Goal: Task Accomplishment & Management: Manage account settings

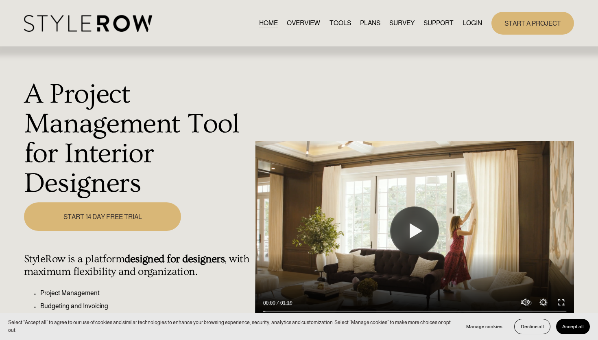
click at [477, 28] on link "LOGIN" at bounding box center [472, 22] width 20 height 11
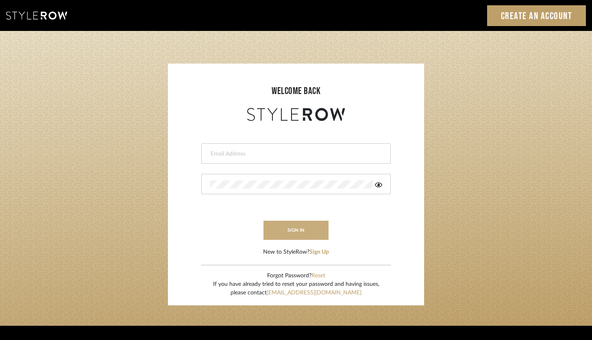
type input "brandon.hooddesigns@gmail.com"
click at [307, 233] on button "sign in" at bounding box center [295, 229] width 65 height 19
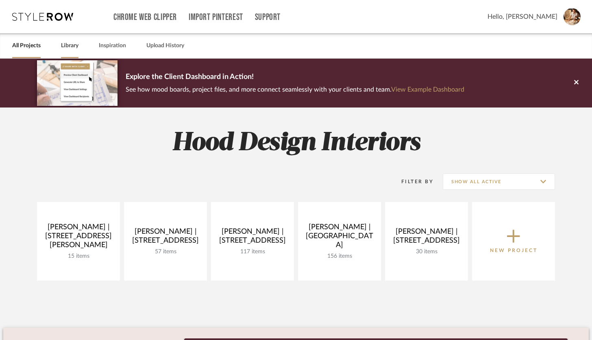
click at [69, 47] on link "Library" at bounding box center [69, 45] width 17 height 11
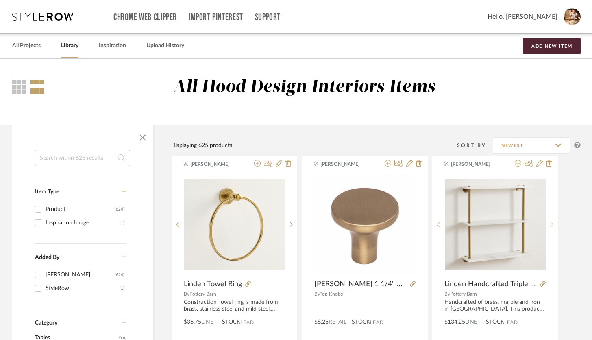
click at [67, 156] on input at bounding box center [82, 158] width 95 height 16
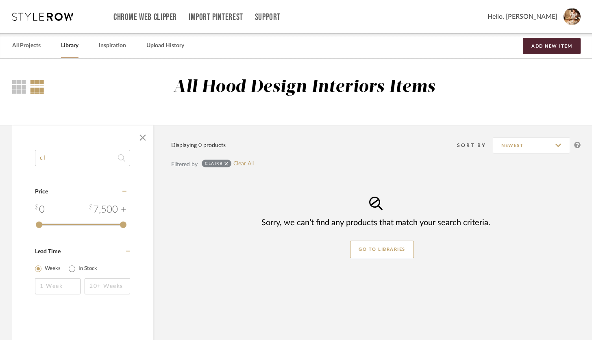
type input "c"
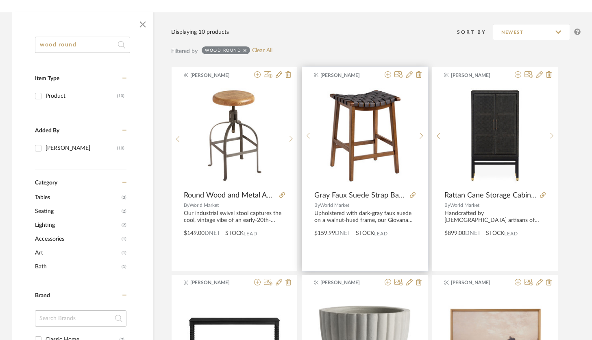
scroll to position [111, 0]
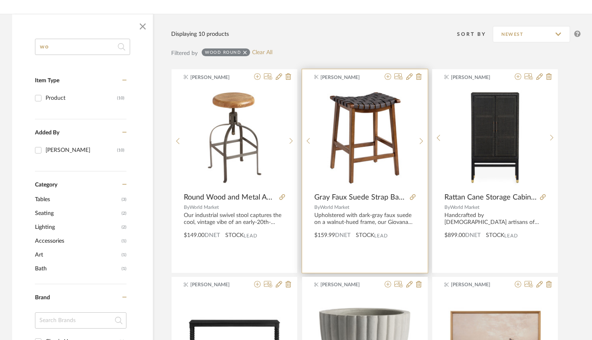
type input "w"
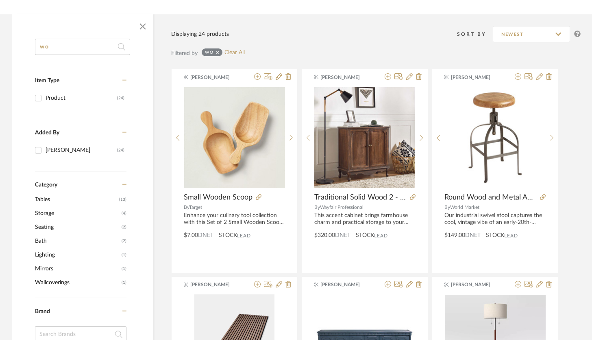
type input "w"
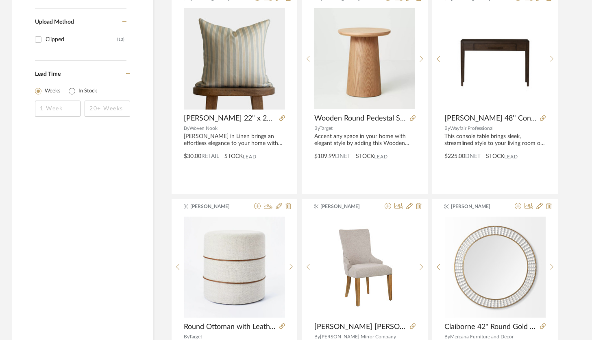
scroll to position [706, 0]
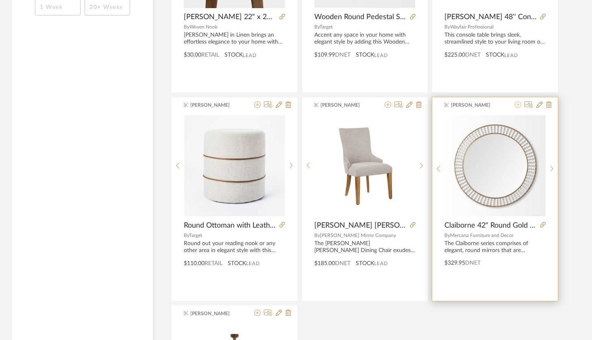
type input "wooden"
click at [519, 106] on icon at bounding box center [518, 104] width 7 height 7
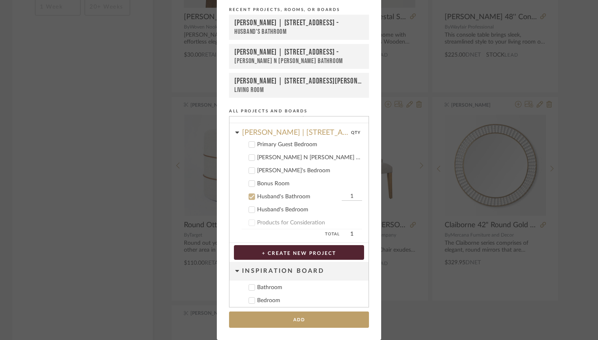
scroll to position [96, 0]
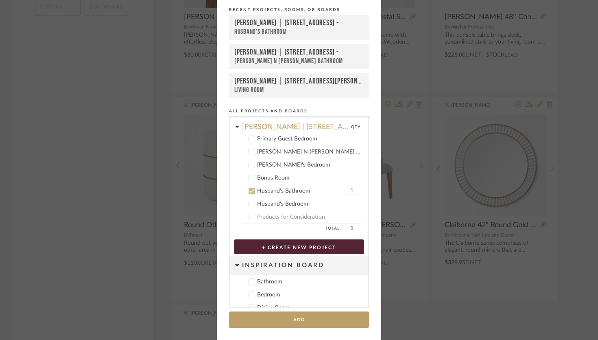
click at [235, 126] on icon at bounding box center [237, 127] width 4 height 2
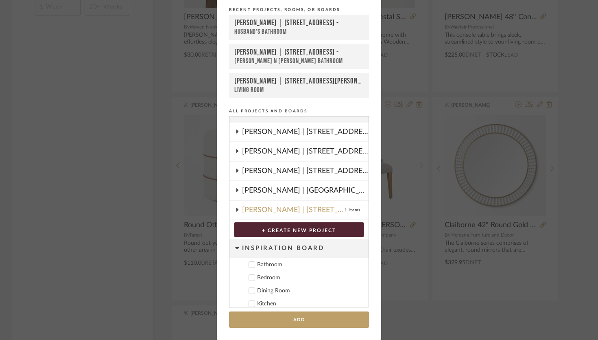
scroll to position [0, 0]
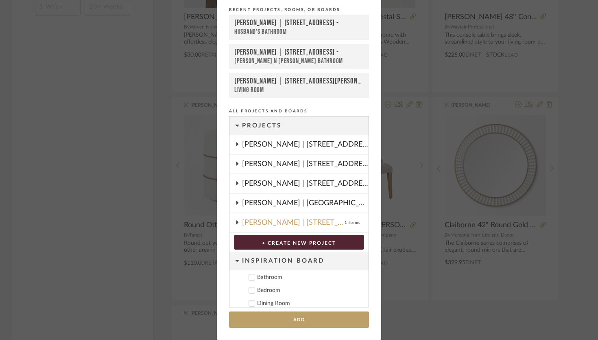
click at [236, 146] on icon at bounding box center [237, 144] width 7 height 4
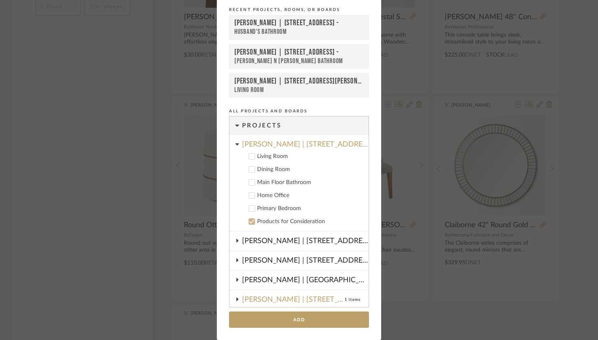
click at [542, 89] on div "Add to Projects Recent Projects, Rooms, or Boards Theresa Pollard | 9331 Bronze…" at bounding box center [299, 170] width 598 height 340
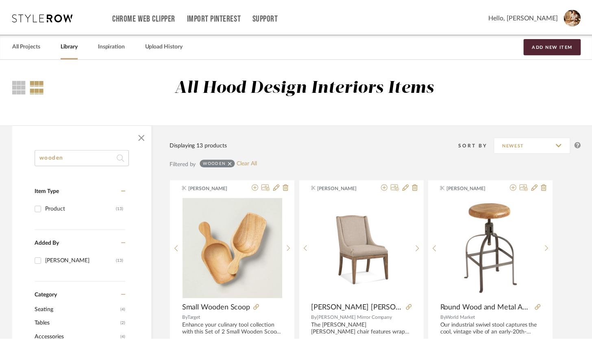
scroll to position [706, 0]
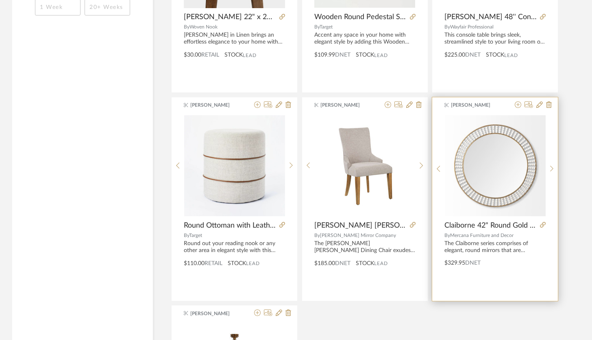
click at [497, 104] on span "Brandon Hood" at bounding box center [476, 104] width 51 height 7
click at [494, 106] on span "Brandon Hood" at bounding box center [476, 104] width 51 height 7
click at [492, 107] on span "Brandon Hood" at bounding box center [476, 104] width 51 height 7
click at [556, 119] on div at bounding box center [552, 169] width 13 height 108
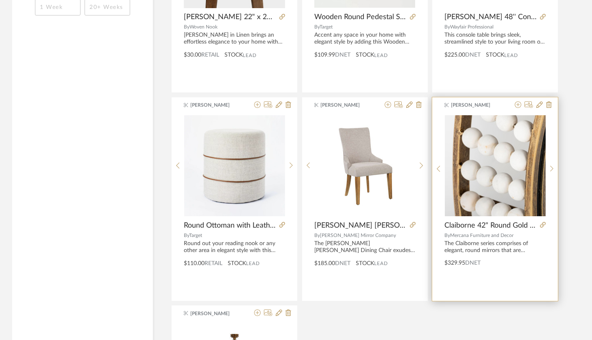
click at [506, 272] on div "Brandon Hood Claiborne 42" Round Gold Metal Frame Mirror w/White Wood Beads By …" at bounding box center [495, 198] width 126 height 203
click at [540, 105] on icon at bounding box center [539, 104] width 7 height 7
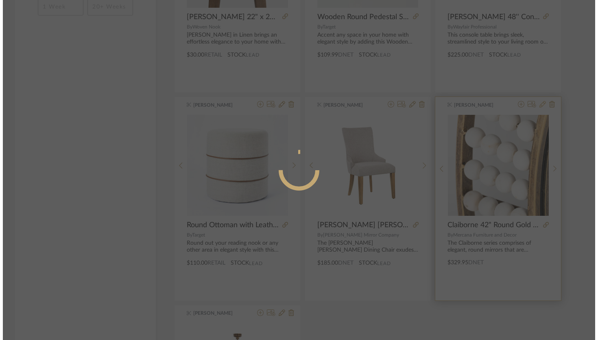
scroll to position [0, 0]
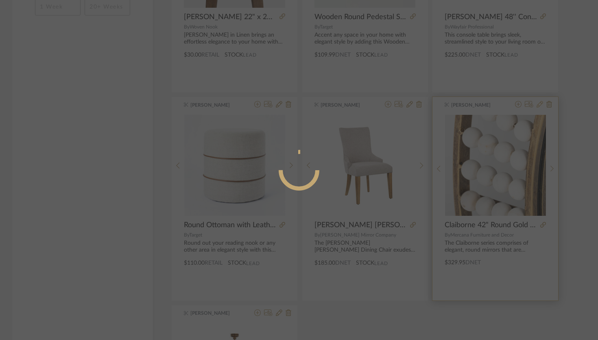
radio input "true"
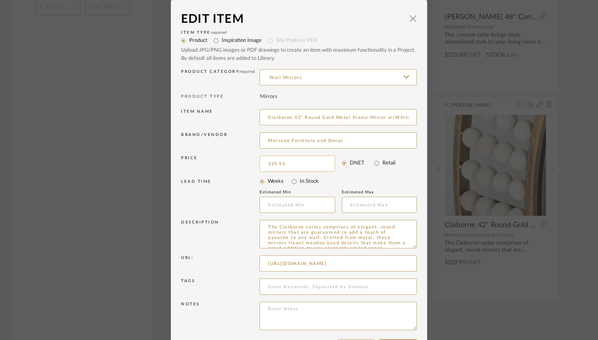
click at [290, 163] on input "329.95" at bounding box center [297, 163] width 76 height 16
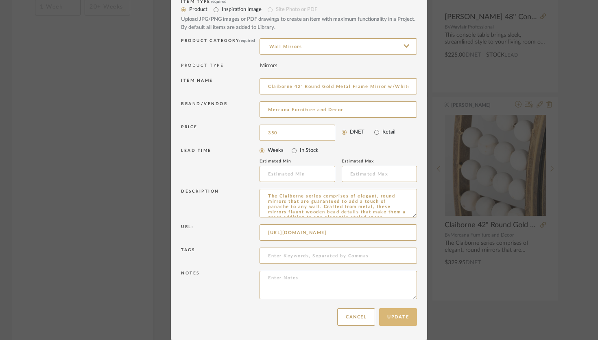
type input "$350.00"
click at [398, 319] on button "Update" at bounding box center [398, 316] width 38 height 17
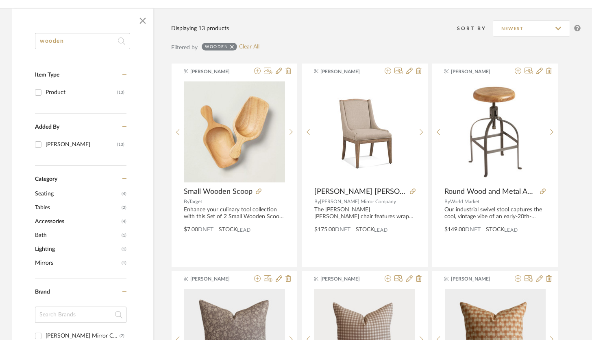
scroll to position [0, 0]
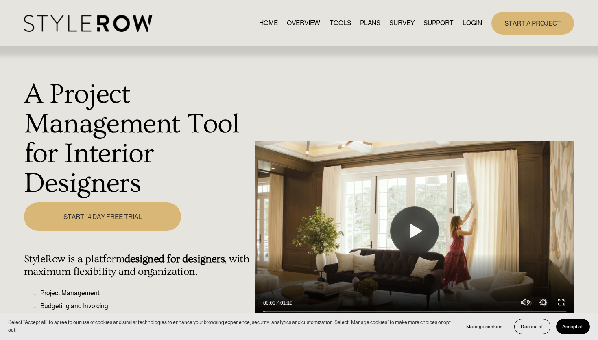
click at [470, 24] on link "LOGIN" at bounding box center [472, 22] width 20 height 11
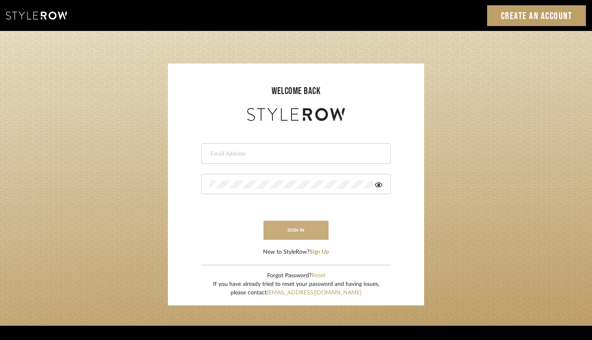
type input "[PERSON_NAME][EMAIL_ADDRESS][DOMAIN_NAME]"
click at [308, 229] on button "sign in" at bounding box center [295, 229] width 65 height 19
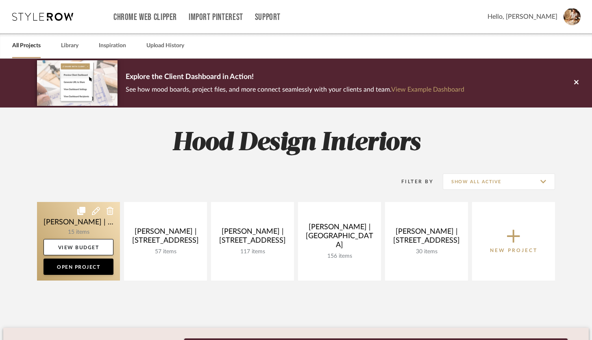
click at [79, 226] on link at bounding box center [78, 241] width 83 height 78
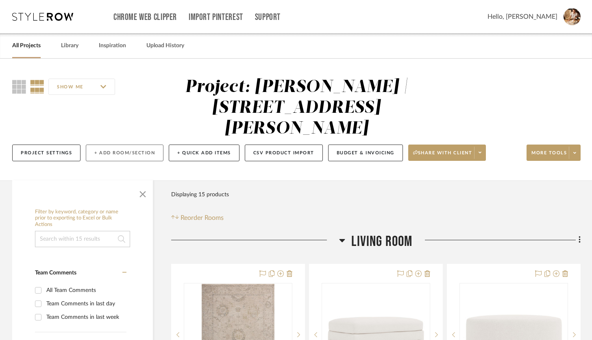
click at [107, 144] on button "+ Add Room/Section" at bounding box center [125, 152] width 78 height 17
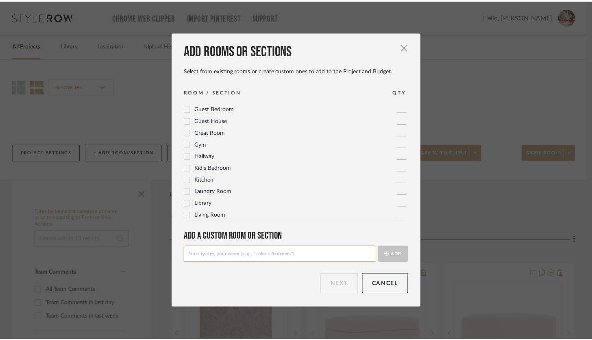
scroll to position [148, 0]
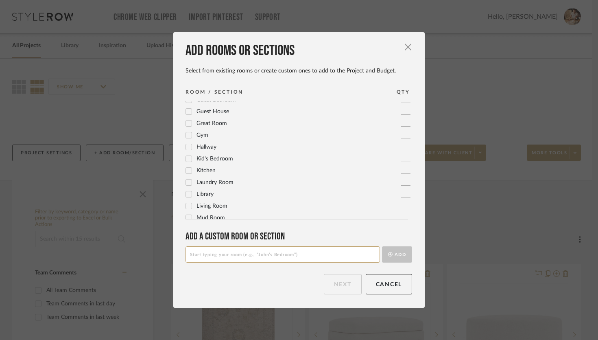
click at [186, 148] on icon at bounding box center [189, 147] width 6 height 6
click at [344, 285] on button "Next" at bounding box center [343, 284] width 38 height 20
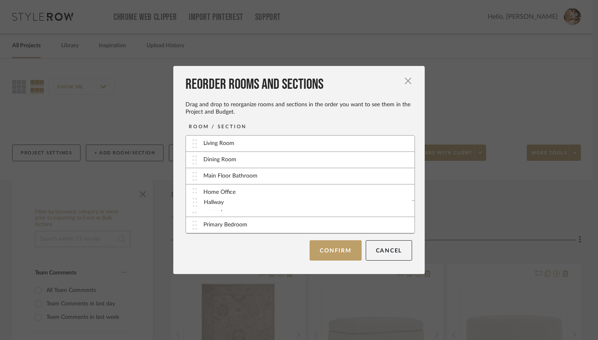
drag, startPoint x: 191, startPoint y: 225, endPoint x: 194, endPoint y: 202, distance: 22.9
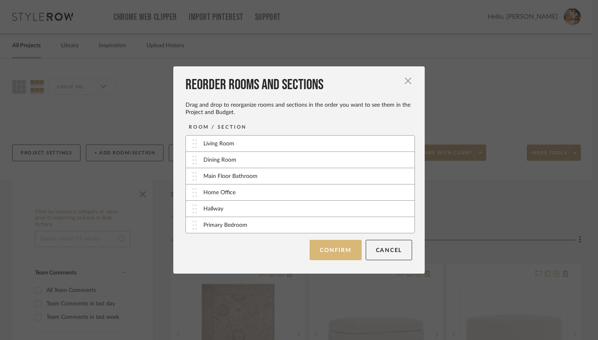
click at [339, 253] on button "Confirm" at bounding box center [335, 249] width 52 height 20
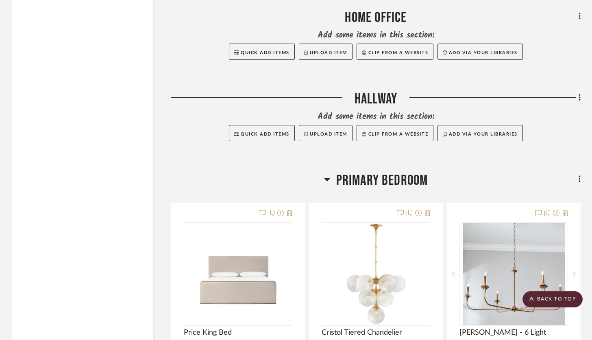
scroll to position [2192, 0]
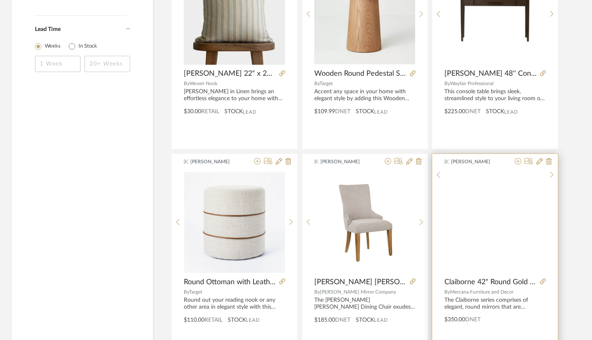
scroll to position [660, 0]
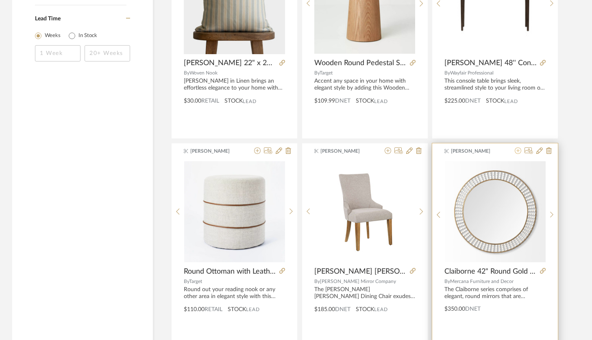
click at [519, 153] on icon at bounding box center [518, 150] width 7 height 7
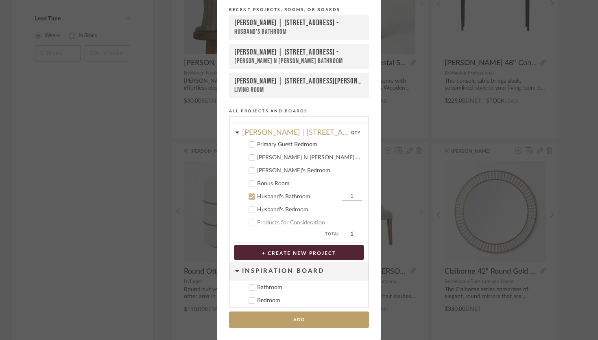
scroll to position [96, 0]
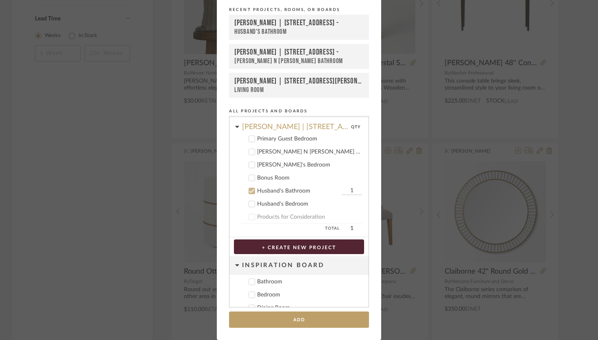
click at [250, 188] on icon at bounding box center [252, 191] width 6 height 6
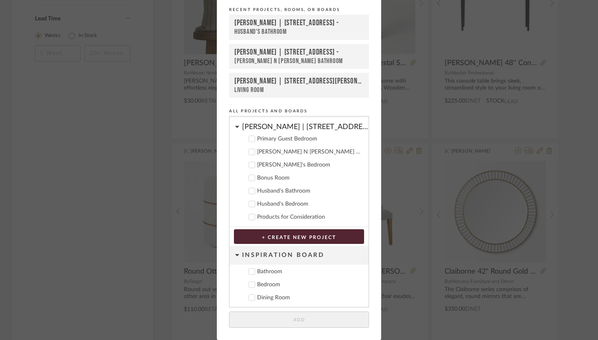
click at [235, 126] on icon at bounding box center [237, 127] width 4 height 2
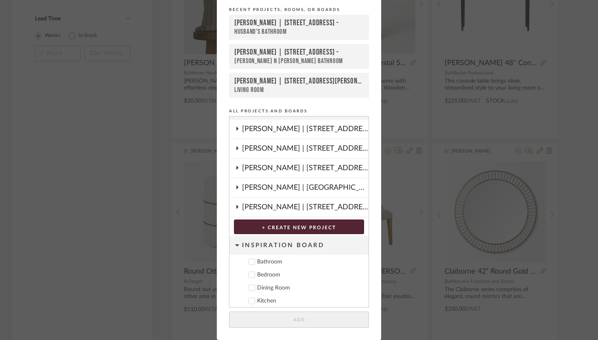
scroll to position [2, 0]
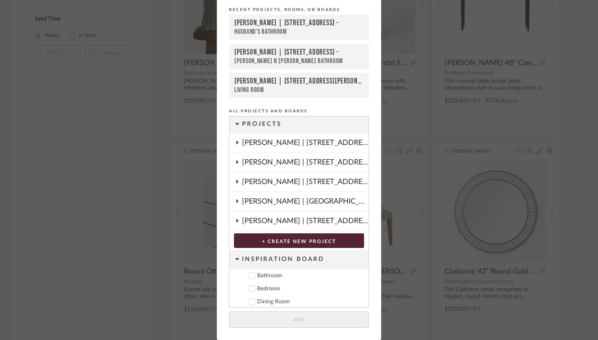
click at [242, 142] on div "Camille Gillam | 903 Elinor Street" at bounding box center [305, 142] width 126 height 19
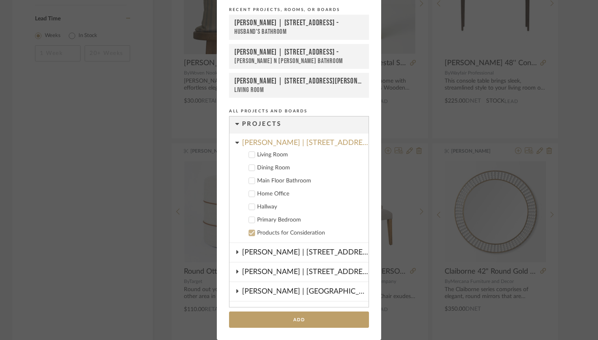
click at [251, 219] on icon at bounding box center [252, 220] width 6 height 6
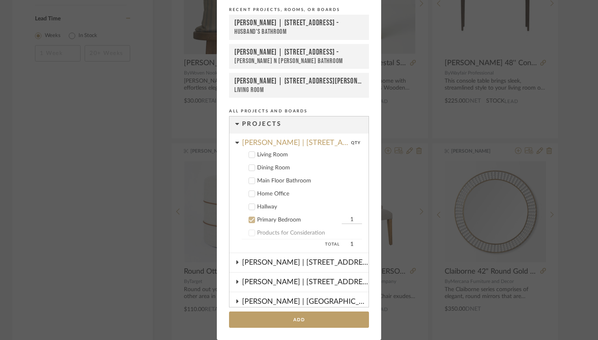
click at [250, 206] on icon at bounding box center [251, 207] width 5 height 4
click at [250, 218] on icon at bounding box center [252, 220] width 6 height 6
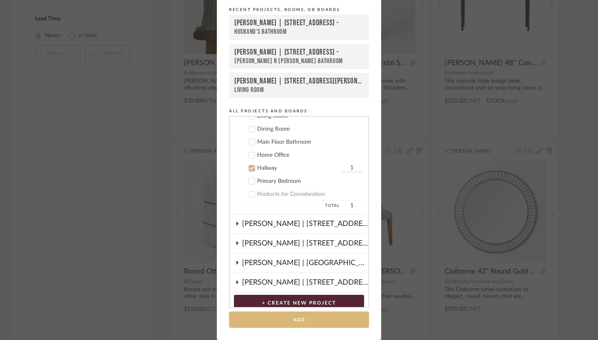
click at [319, 315] on button "Add" at bounding box center [299, 319] width 140 height 17
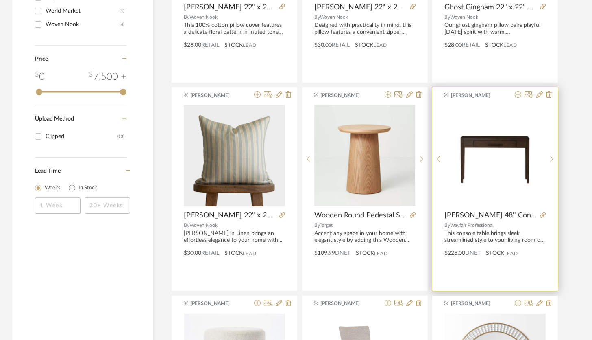
scroll to position [762, 0]
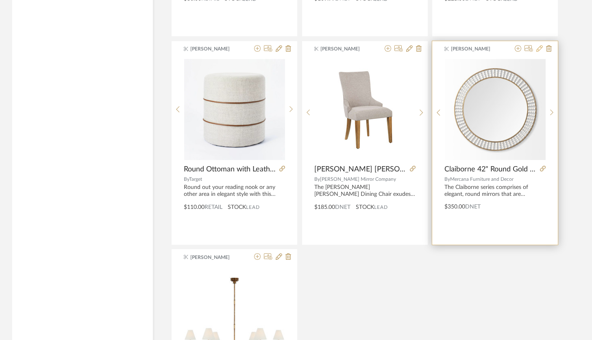
click at [542, 51] on icon at bounding box center [539, 48] width 7 height 7
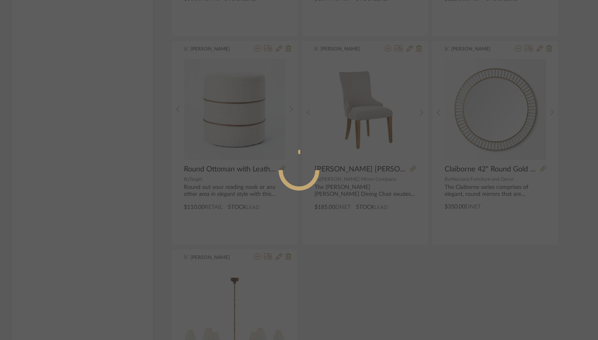
radio input "true"
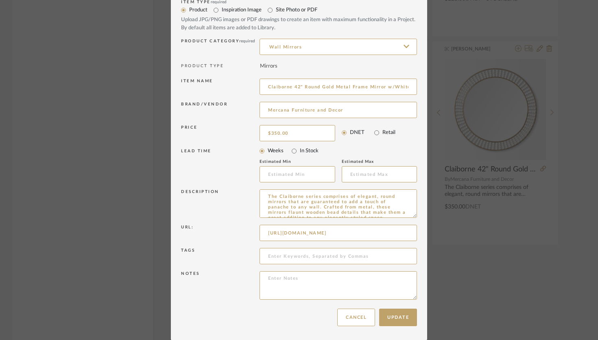
scroll to position [0, 257]
drag, startPoint x: 266, startPoint y: 230, endPoint x: 420, endPoint y: 234, distance: 153.7
click at [420, 234] on dialog-content "Edit Item × Item Type required Product Inspiration Image Site Photo or PDF Uplo…" at bounding box center [299, 155] width 256 height 370
click at [270, 233] on input at bounding box center [337, 232] width 157 height 16
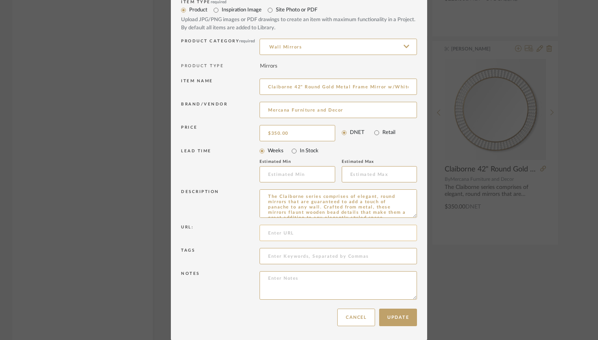
paste input "https://www.bedbathandbeyond.com/Home-Garden/Claiborne-42-Round-Black-Metal-Fra…"
type input "https://www.bedbathandbeyond.com/Home-Garden/Claiborne-42-Round-Black-Metal-Fra…"
click at [400, 319] on button "Update" at bounding box center [398, 316] width 38 height 17
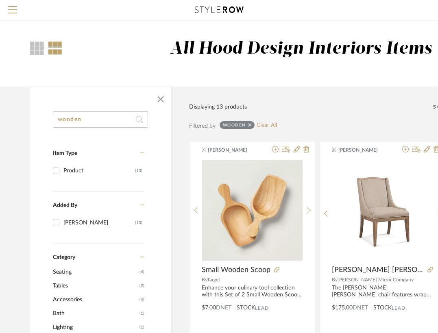
drag, startPoint x: 94, startPoint y: 126, endPoint x: 15, endPoint y: 116, distance: 79.6
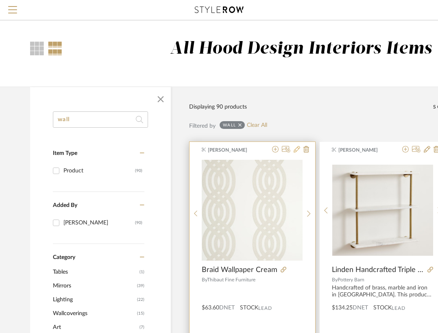
type input "wall"
click at [296, 150] on icon at bounding box center [297, 149] width 7 height 7
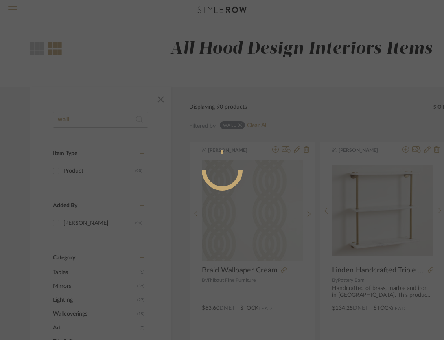
radio input "true"
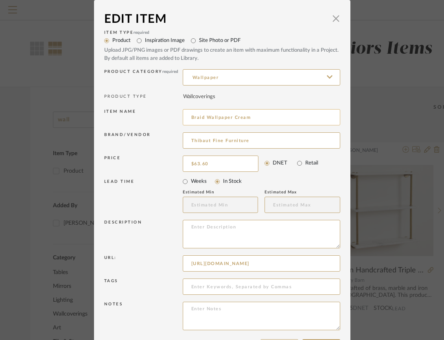
click at [189, 115] on input "Braid Wallpaper Cream" at bounding box center [261, 117] width 157 height 16
drag, startPoint x: 268, startPoint y: 116, endPoint x: 247, endPoint y: 116, distance: 21.1
click at [247, 116] on input "Cream Braid Wallpaper Cream" at bounding box center [261, 117] width 157 height 16
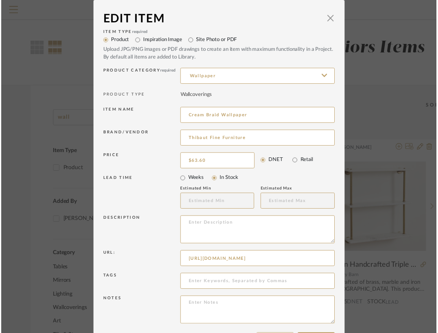
scroll to position [31, 0]
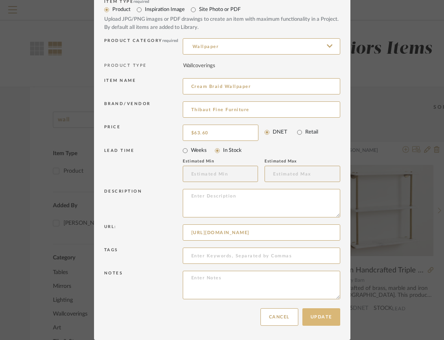
type input "Cream Braid Wallpaper"
click at [314, 320] on button "Update" at bounding box center [321, 316] width 38 height 17
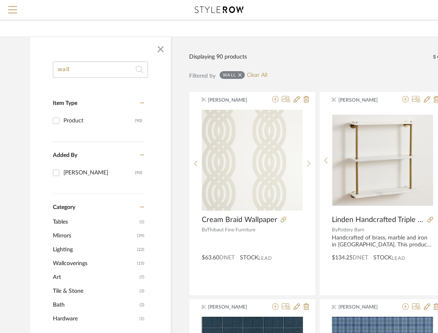
scroll to position [0, 0]
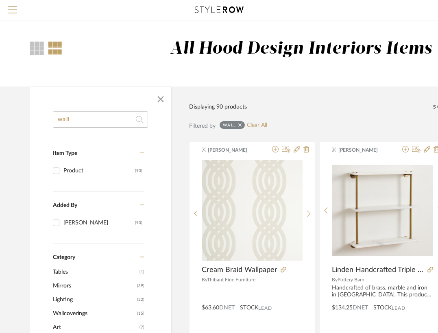
click at [7, 10] on button "Menu" at bounding box center [12, 10] width 25 height 20
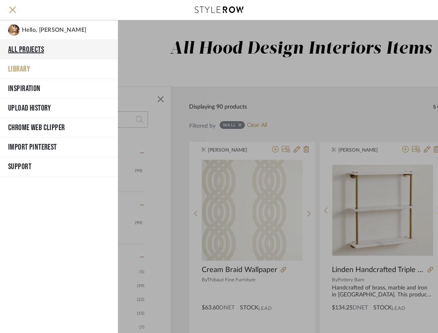
click at [28, 49] on button "All Projects" at bounding box center [59, 50] width 118 height 20
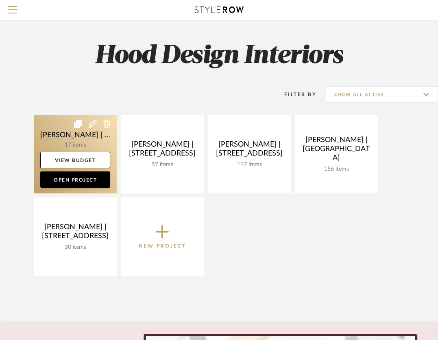
click at [93, 139] on link at bounding box center [75, 154] width 83 height 78
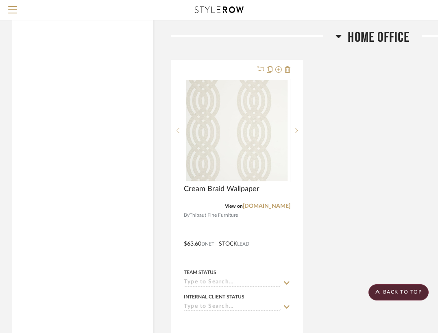
scroll to position [2158, 0]
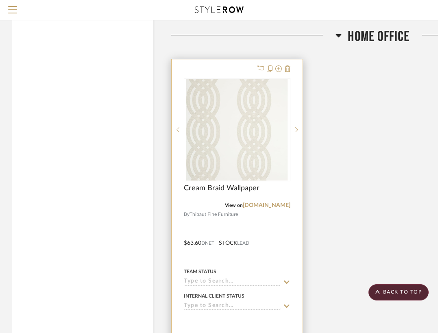
click at [275, 231] on div at bounding box center [237, 237] width 131 height 356
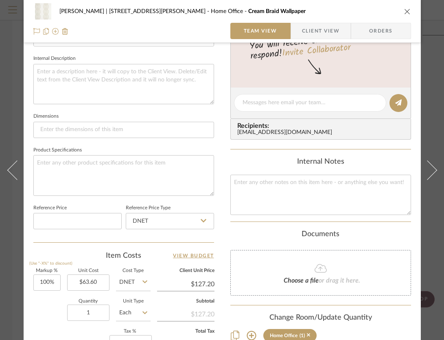
scroll to position [285, 0]
click at [204, 285] on input "127.20" at bounding box center [185, 283] width 57 height 12
type input "106.00"
type input "66.67%"
type input "$106.00"
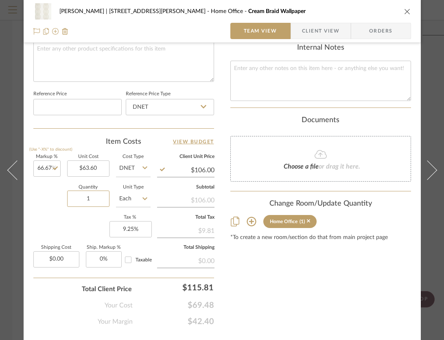
scroll to position [422, 0]
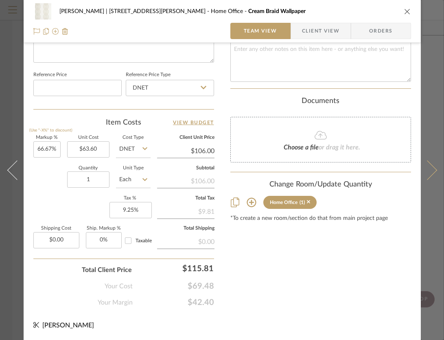
click at [427, 164] on icon at bounding box center [427, 170] width 20 height 20
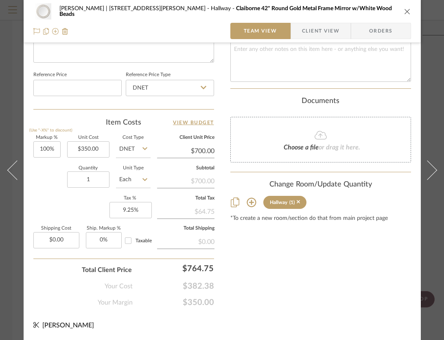
click at [408, 13] on icon "close" at bounding box center [407, 11] width 7 height 7
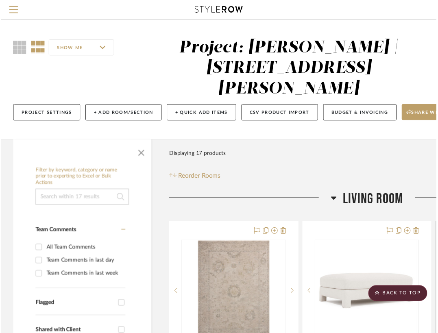
scroll to position [2158, 0]
